Goal: Find contact information: Find contact information

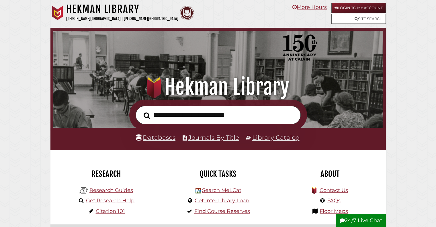
scroll to position [109, 327]
click at [221, 116] on input "text" at bounding box center [218, 115] width 165 height 19
paste input "**********"
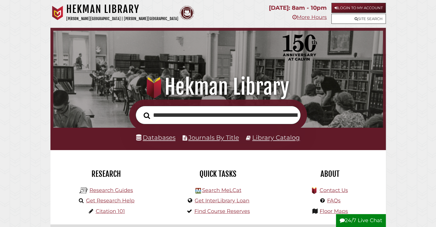
scroll to position [0, 443]
type input "**********"
click at [141, 110] on button "Search" at bounding box center [147, 115] width 12 height 10
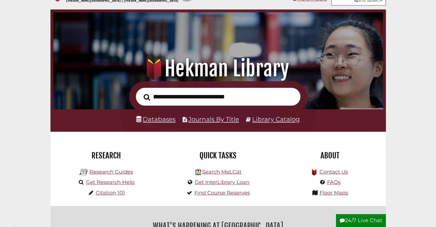
scroll to position [29, 0]
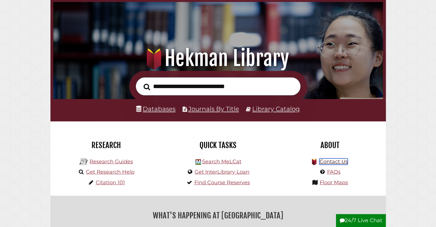
click at [341, 161] on link "Contact Us" at bounding box center [333, 161] width 28 height 6
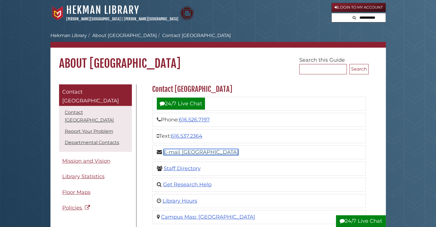
click at [195, 152] on link "E-mail [GEOGRAPHIC_DATA]" at bounding box center [200, 152] width 75 height 6
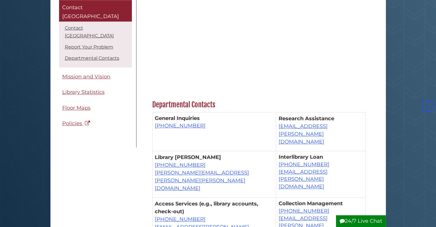
scroll to position [315, 0]
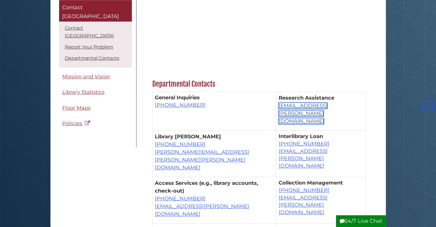
click at [292, 112] on link "[EMAIL_ADDRESS][PERSON_NAME][DOMAIN_NAME]" at bounding box center [302, 113] width 49 height 22
